Goal: Browse casually

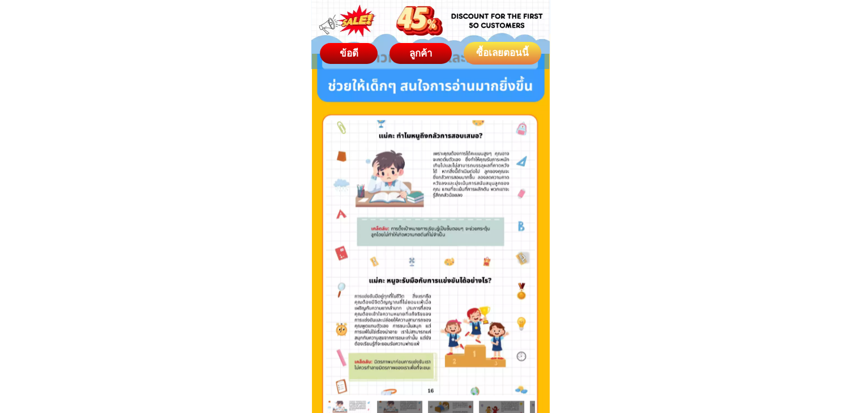
scroll to position [1867, 0]
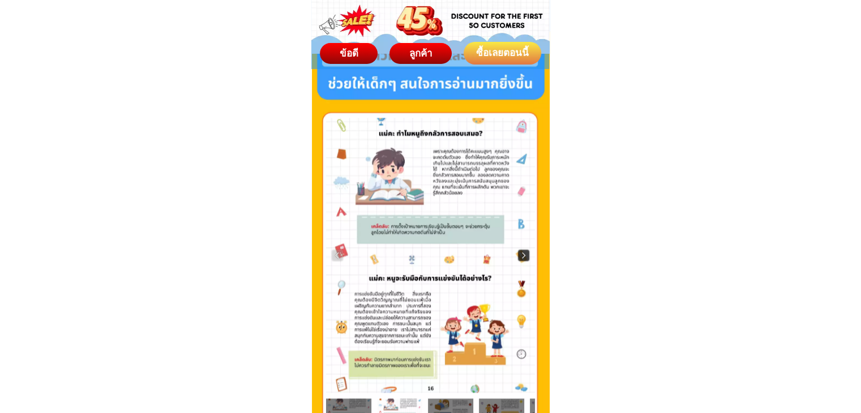
click at [524, 257] on img at bounding box center [523, 255] width 11 height 11
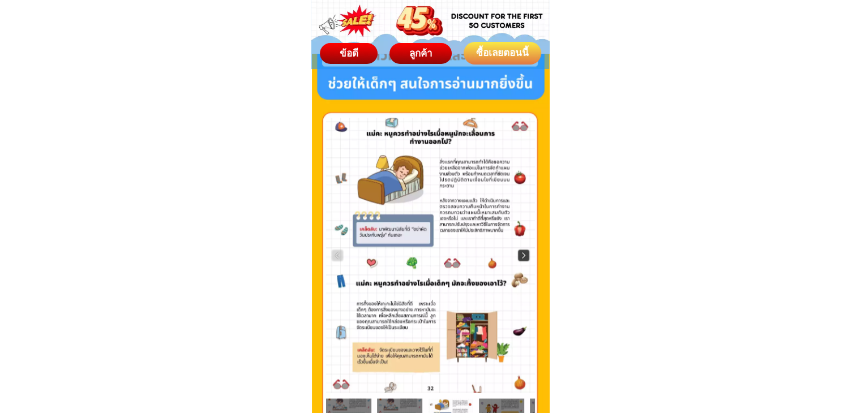
click at [524, 257] on img at bounding box center [523, 255] width 11 height 11
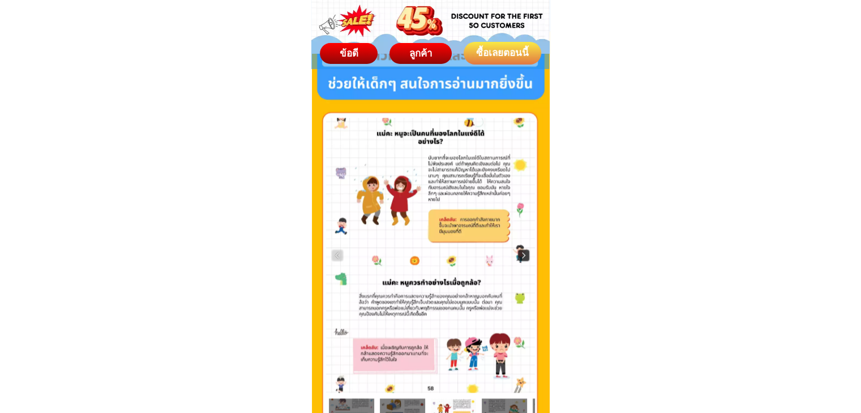
click at [524, 257] on img at bounding box center [523, 255] width 11 height 11
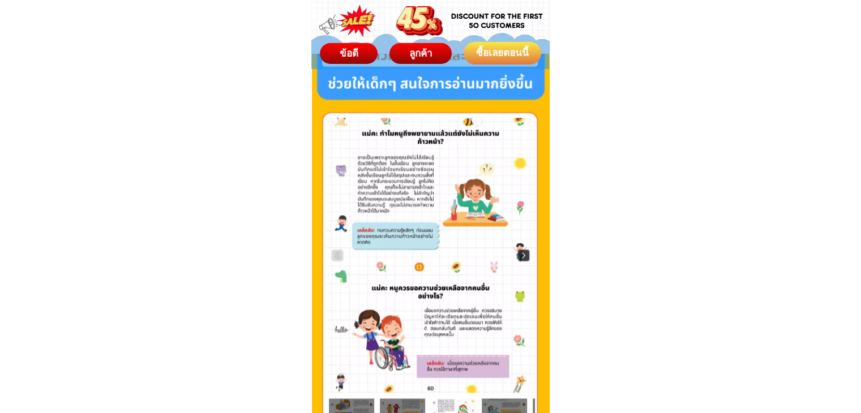
click at [524, 257] on img at bounding box center [523, 255] width 11 height 11
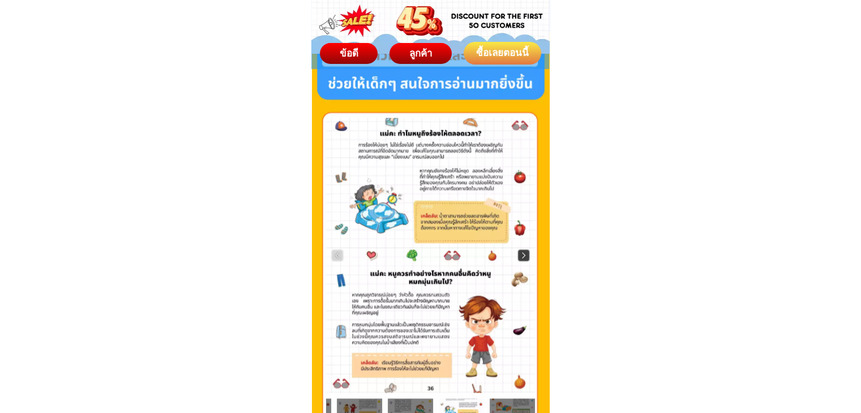
click at [524, 257] on img at bounding box center [523, 255] width 11 height 11
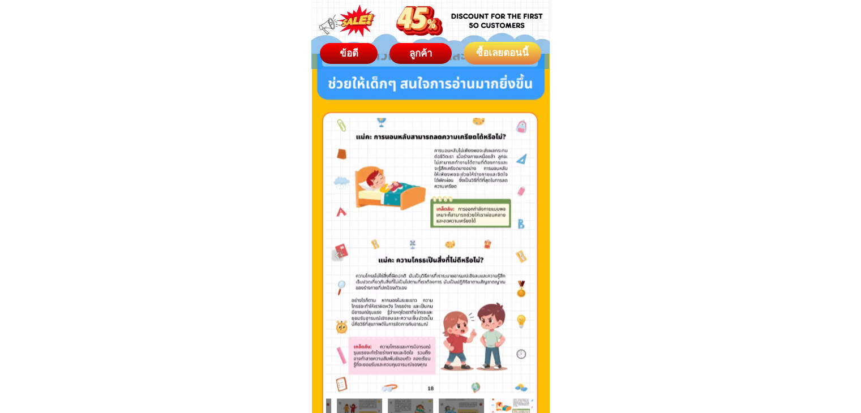
click at [524, 257] on div at bounding box center [430, 255] width 209 height 275
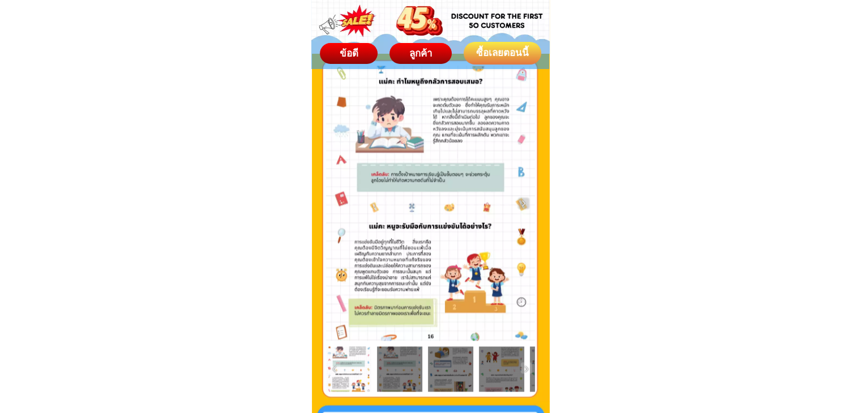
scroll to position [1924, 0]
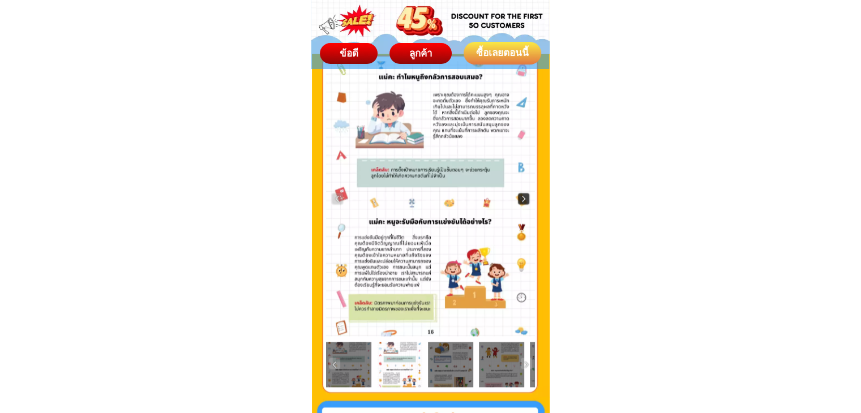
click at [522, 196] on img at bounding box center [523, 198] width 11 height 11
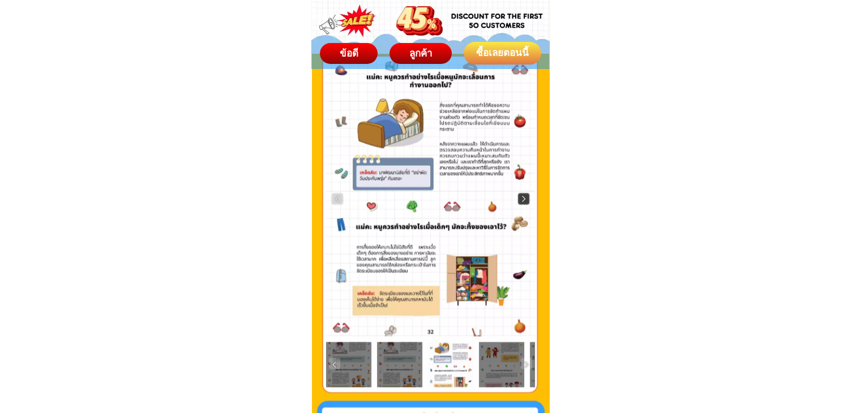
click at [522, 196] on img at bounding box center [523, 198] width 11 height 11
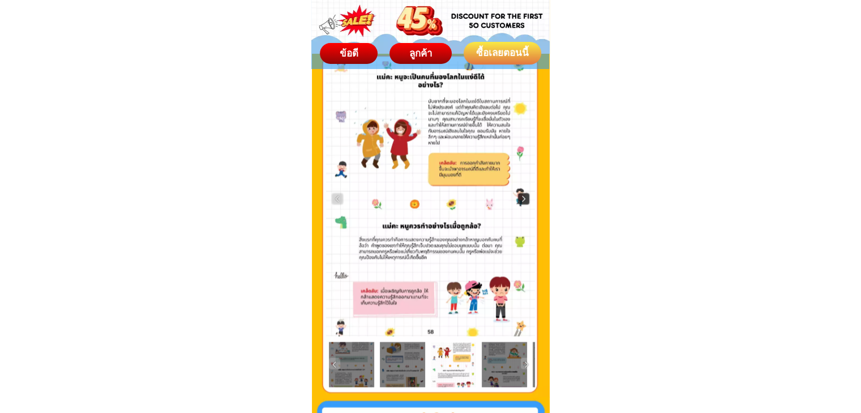
click at [522, 196] on img at bounding box center [523, 198] width 11 height 11
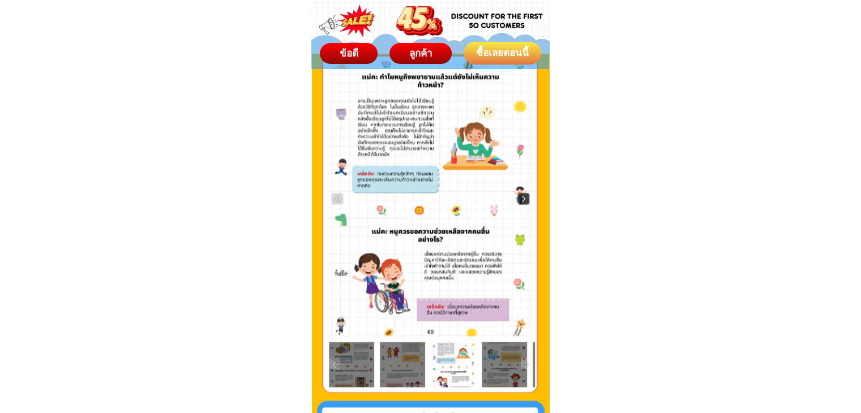
click at [522, 196] on img at bounding box center [523, 198] width 11 height 11
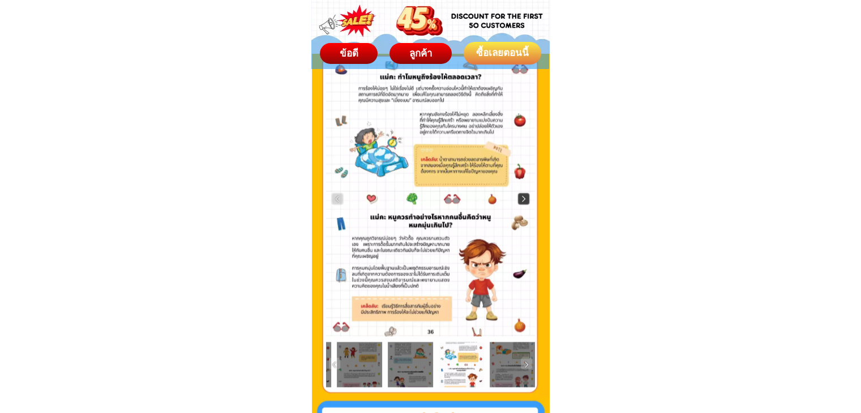
click at [521, 201] on img at bounding box center [523, 198] width 11 height 11
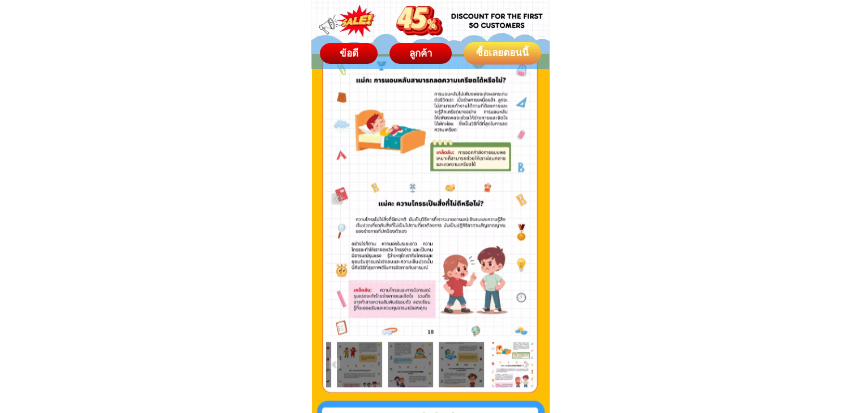
click at [521, 201] on div at bounding box center [430, 198] width 209 height 275
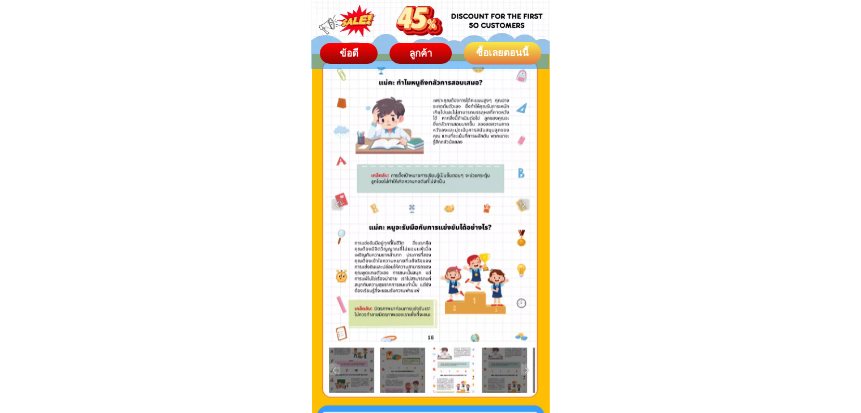
scroll to position [1923, 0]
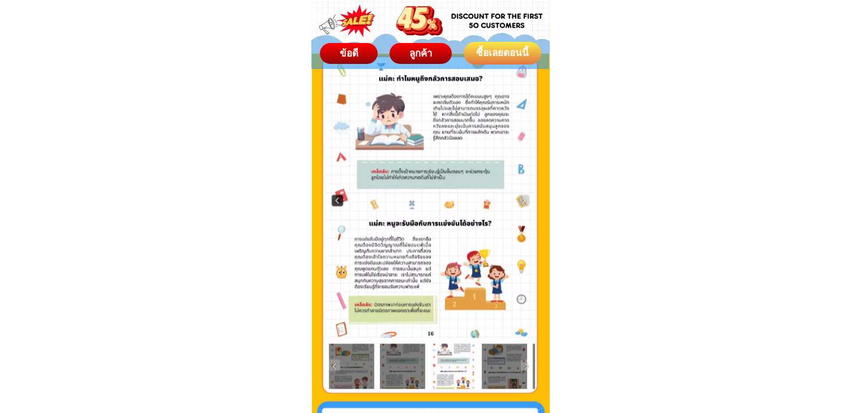
click at [337, 203] on img at bounding box center [337, 200] width 11 height 11
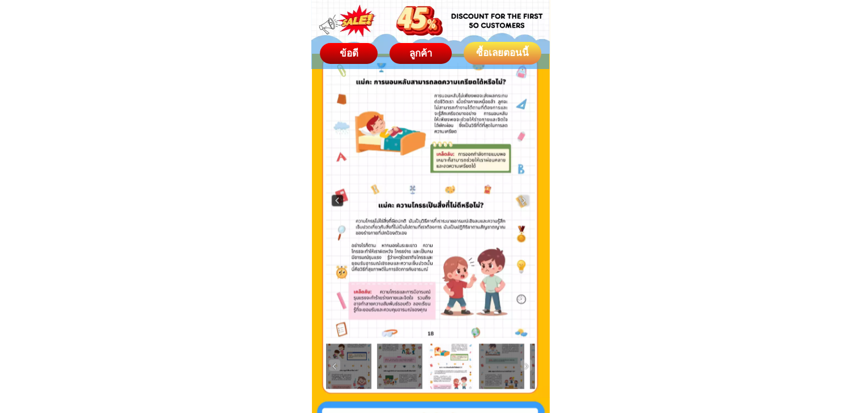
click at [337, 203] on img at bounding box center [337, 200] width 11 height 11
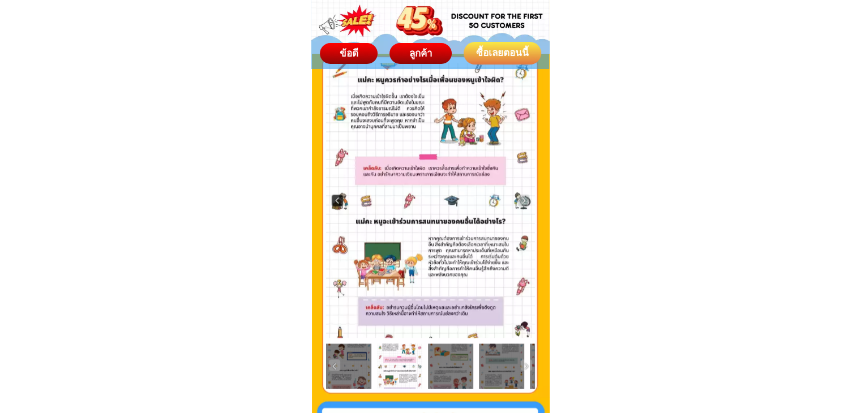
click at [337, 203] on img at bounding box center [337, 200] width 11 height 11
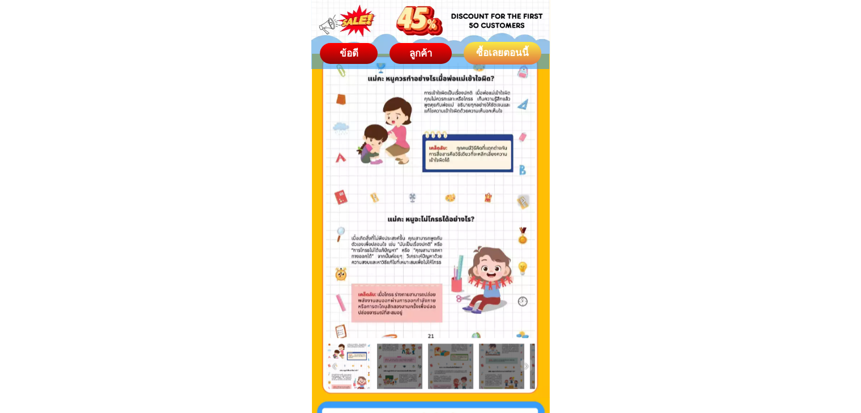
click at [337, 203] on div at bounding box center [430, 200] width 209 height 275
click at [527, 207] on div at bounding box center [430, 200] width 209 height 275
click at [525, 201] on img at bounding box center [523, 200] width 11 height 11
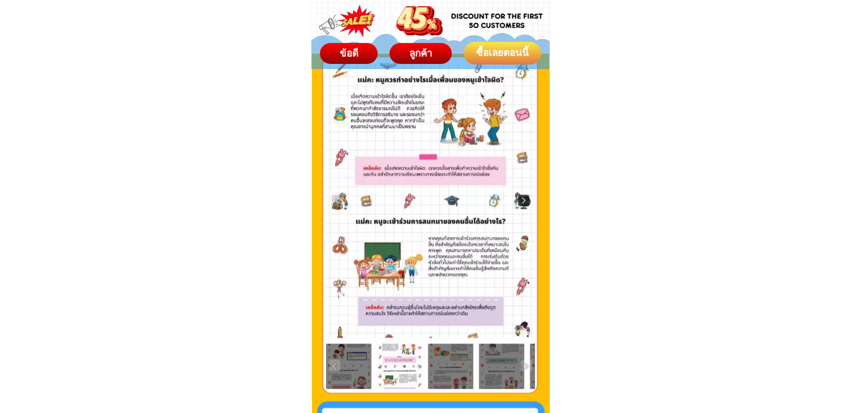
click at [525, 201] on img at bounding box center [523, 200] width 11 height 11
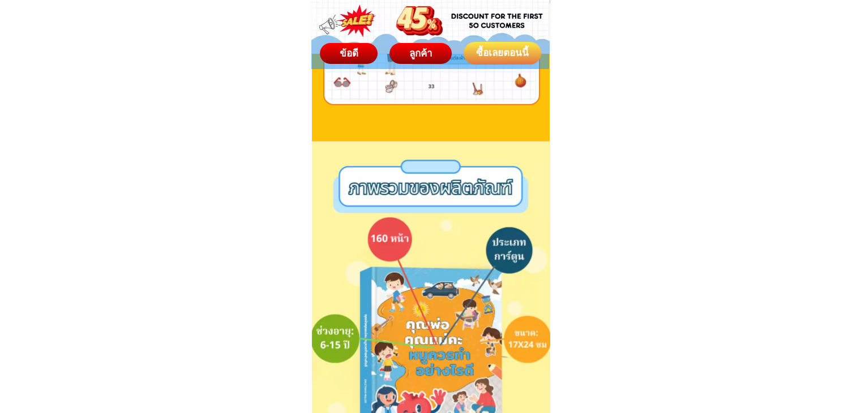
scroll to position [3429, 0]
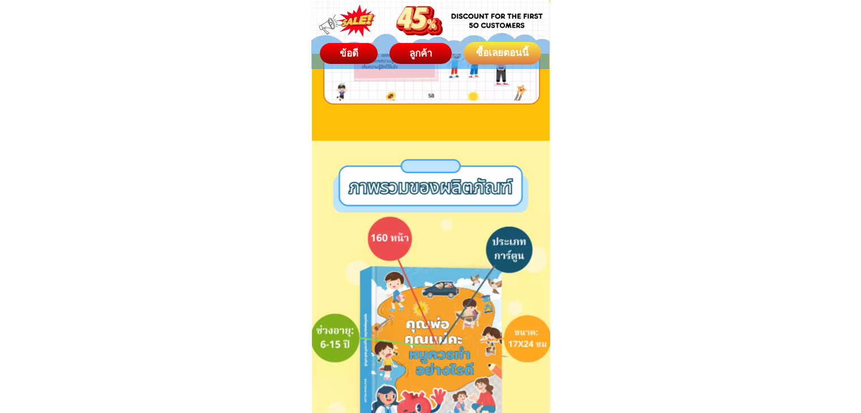
drag, startPoint x: 515, startPoint y: 282, endPoint x: 808, endPoint y: 72, distance: 360.1
